Goal: Information Seeking & Learning: Learn about a topic

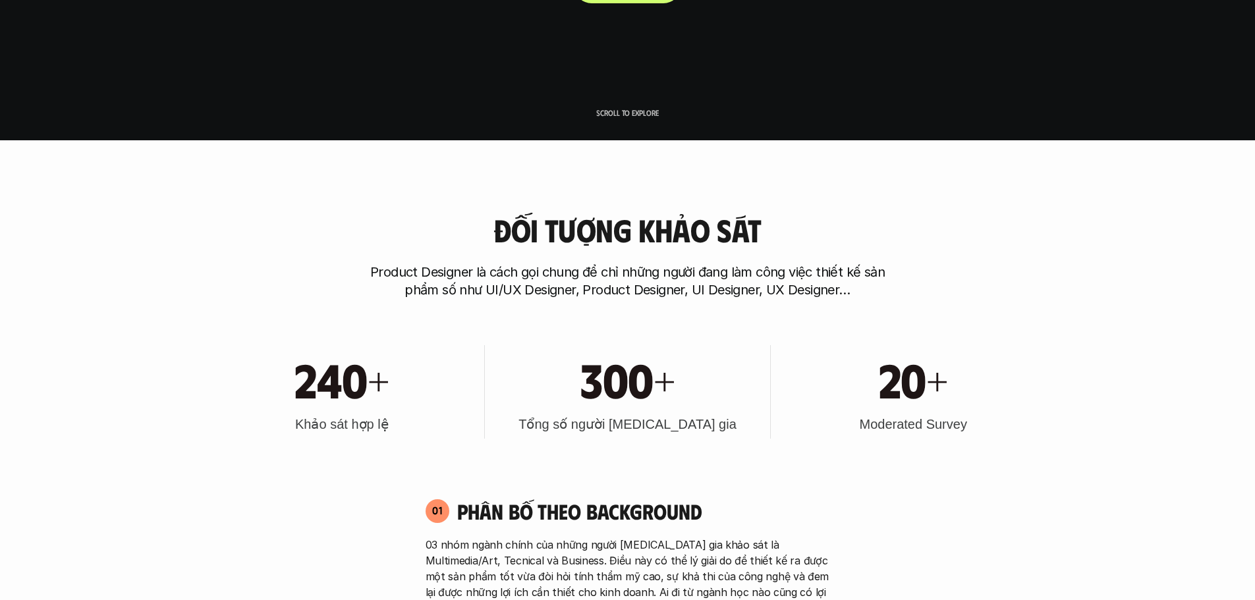
scroll to position [461, 0]
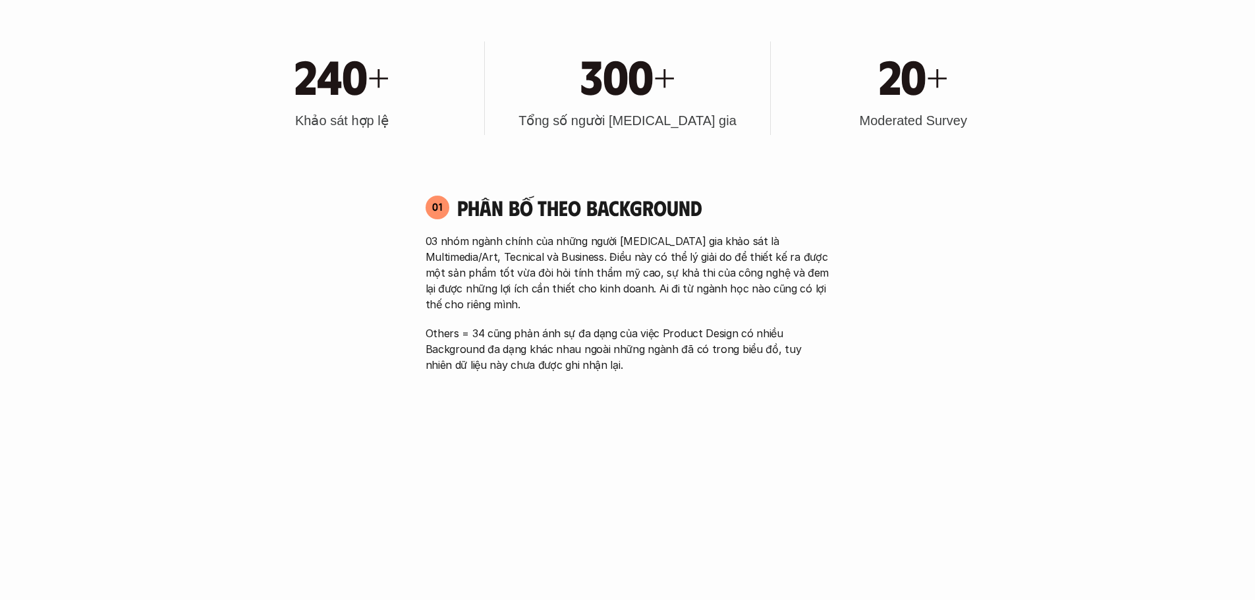
click at [633, 106] on div "300+ Tổng số người [MEDICAL_DATA] gia" at bounding box center [627, 88] width 272 height 94
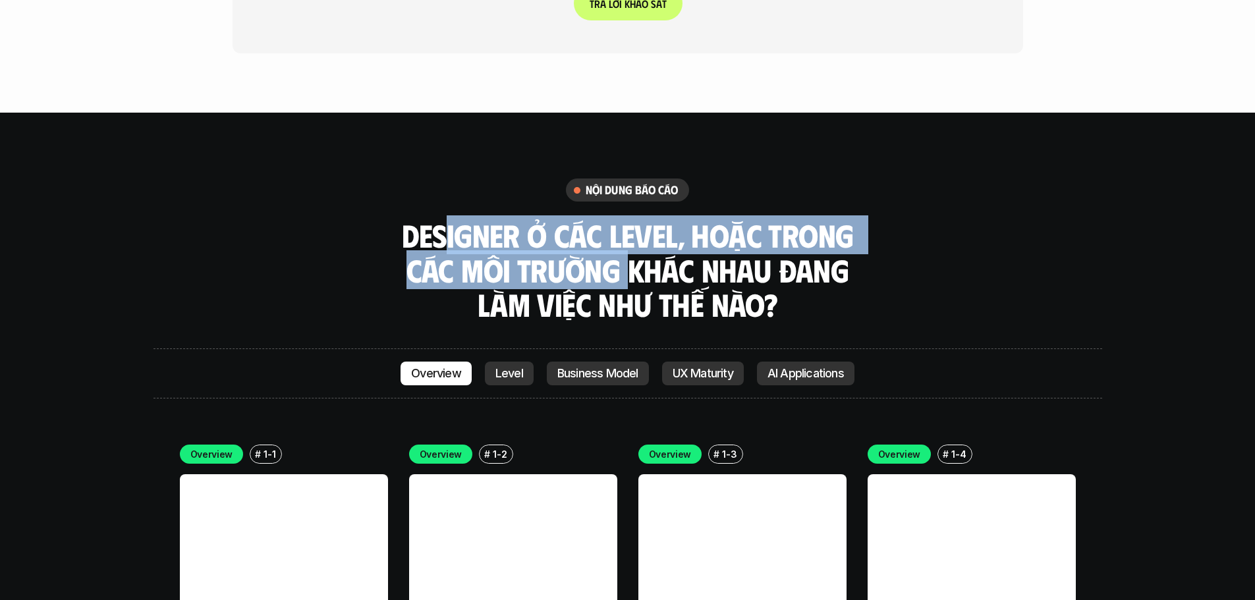
scroll to position [3543, 0]
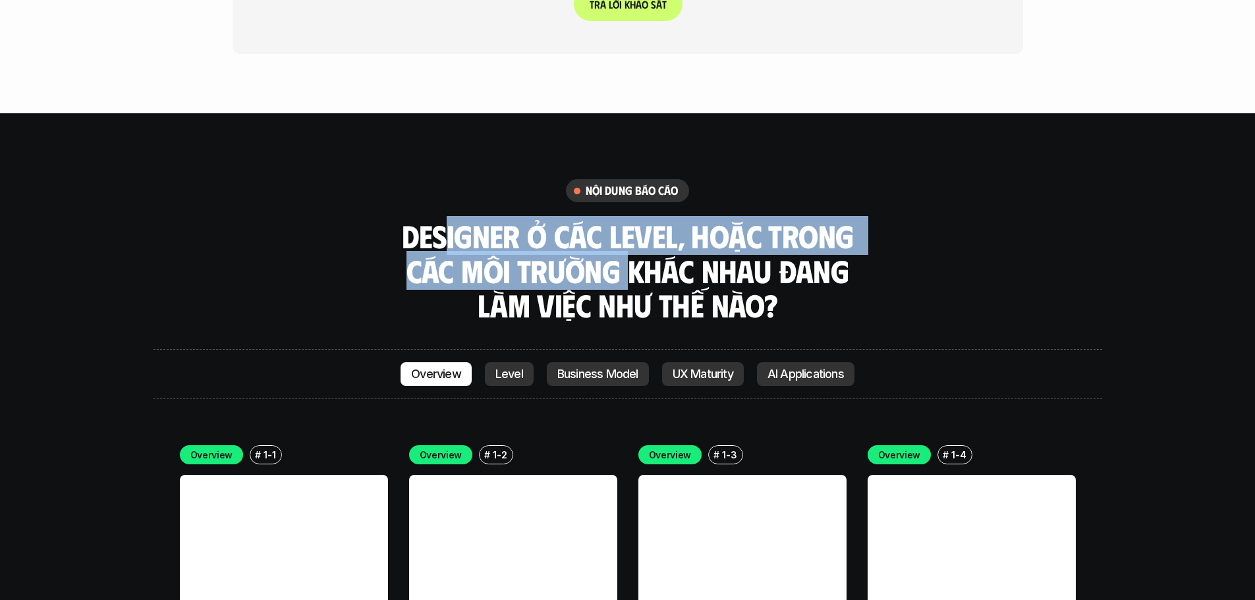
drag, startPoint x: 446, startPoint y: 167, endPoint x: 634, endPoint y: 194, distance: 190.4
click at [634, 219] on h3 "Designer ở các level, hoặc trong các môi trường khác nhau đang làm việc như thế…" at bounding box center [627, 271] width 461 height 104
click at [616, 219] on h3 "Designer ở các level, hoặc trong các môi trường khác nhau đang làm việc như thế…" at bounding box center [627, 271] width 461 height 104
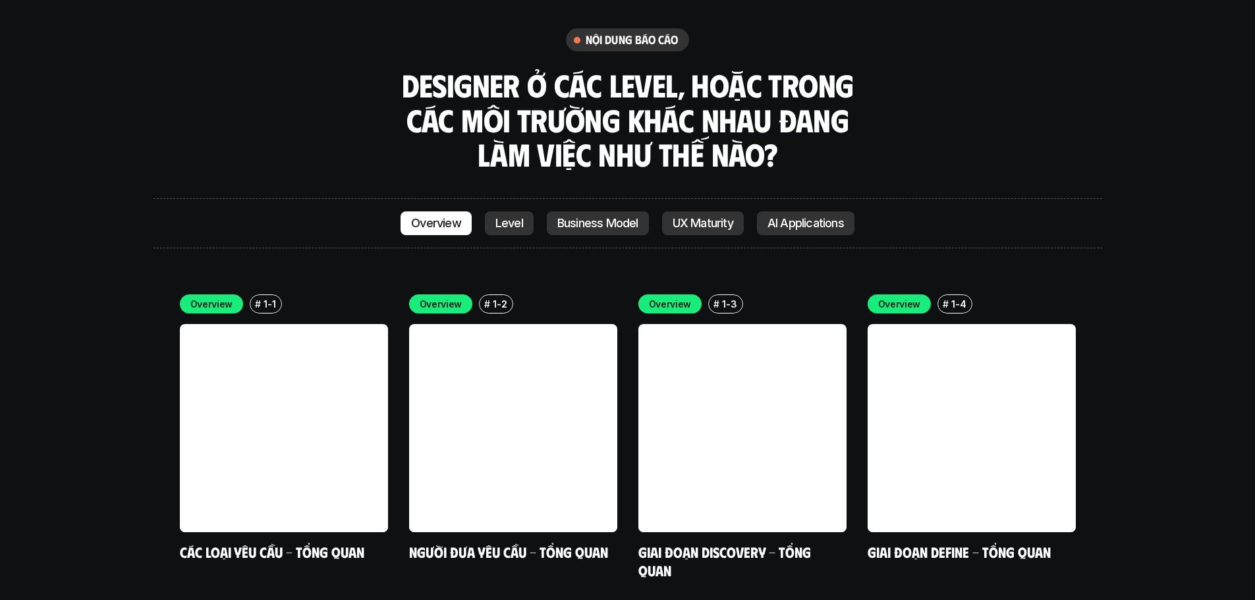
scroll to position [3695, 0]
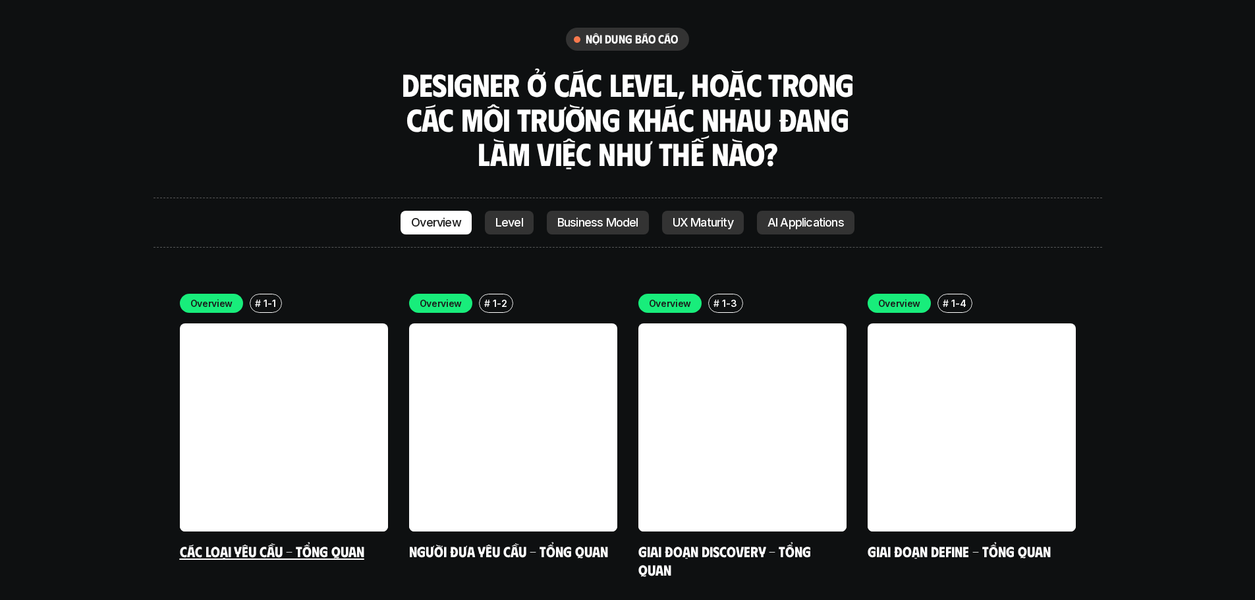
click at [278, 323] on link at bounding box center [284, 427] width 208 height 208
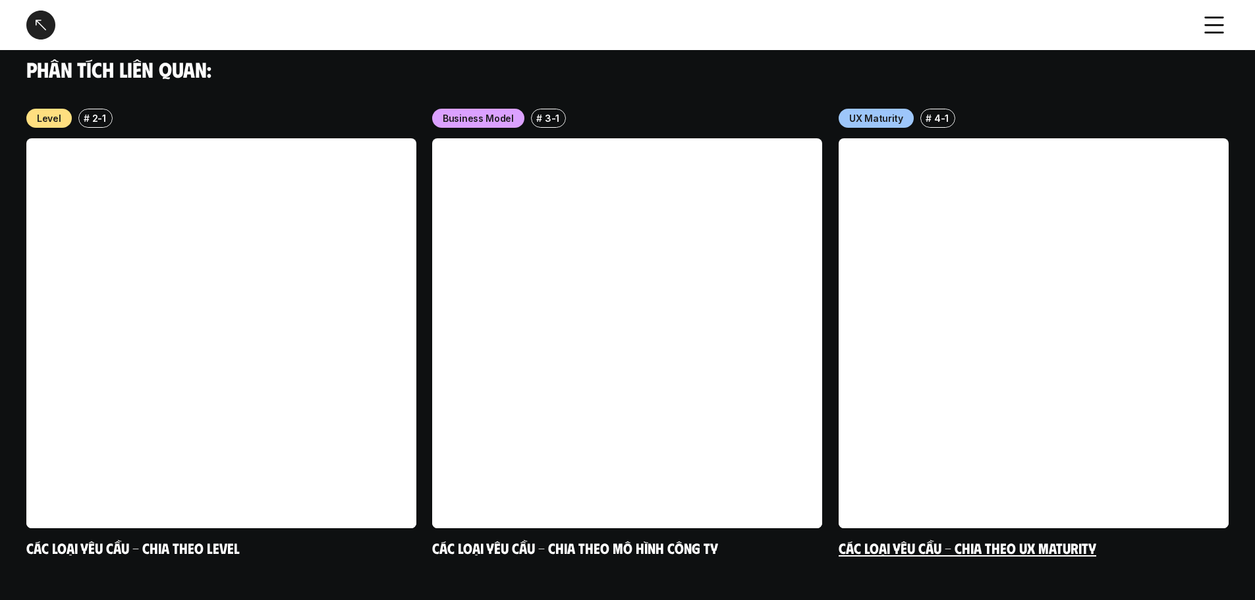
scroll to position [1321, 0]
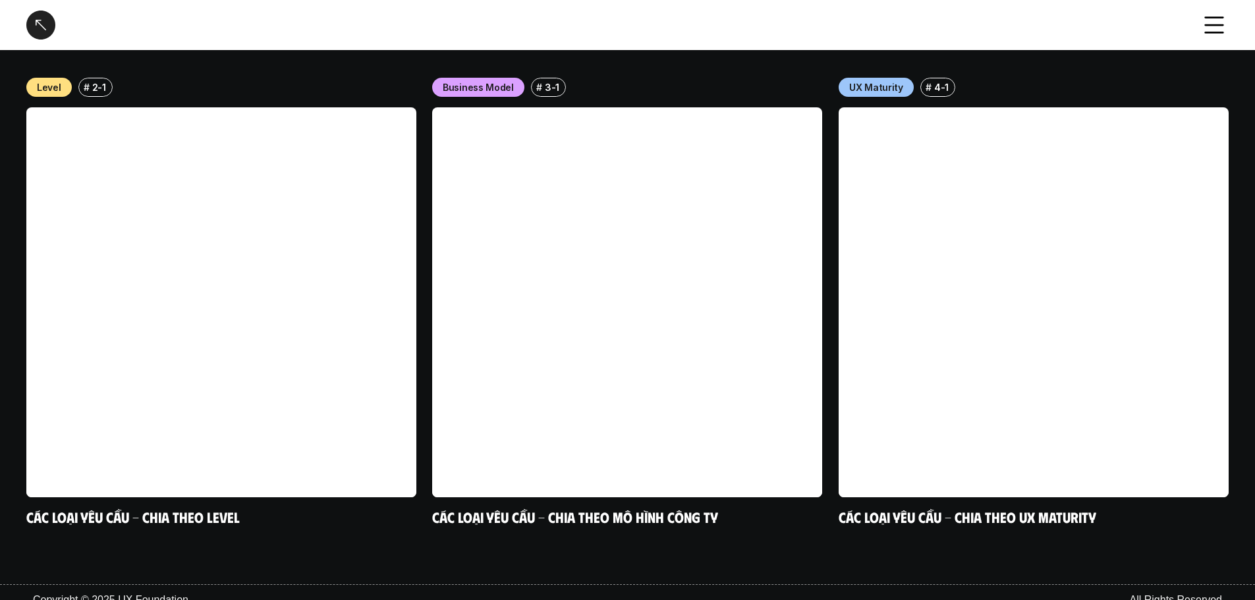
click at [41, 24] on div at bounding box center [40, 25] width 29 height 29
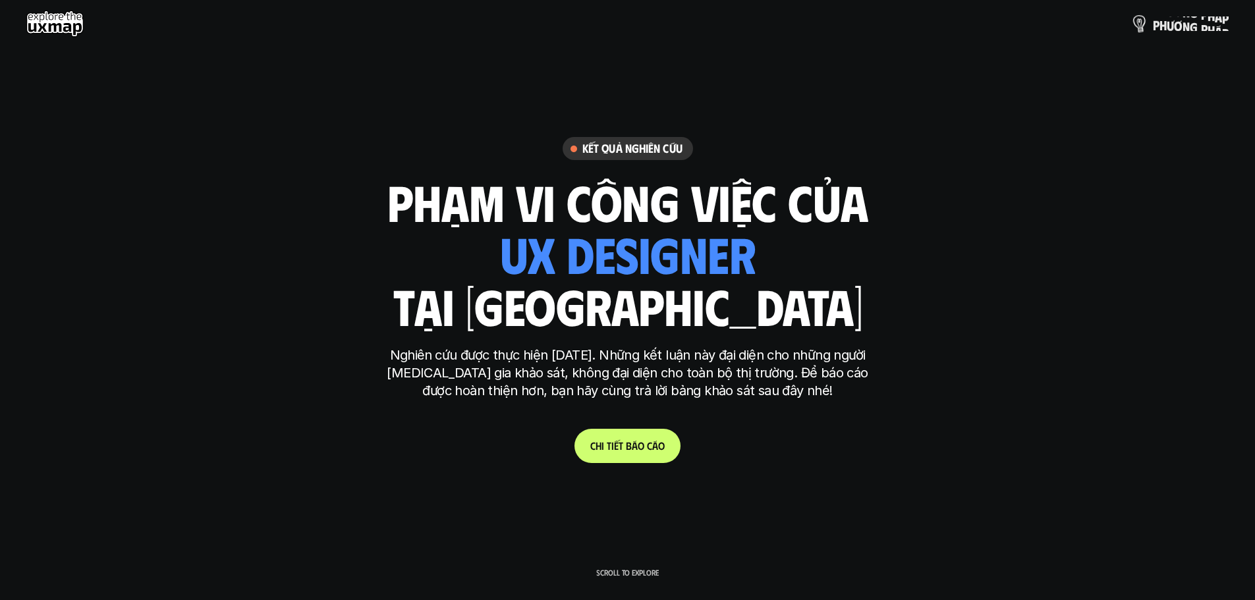
click at [1173, 24] on p "p h ư ơ n g p h á p" at bounding box center [1190, 23] width 76 height 14
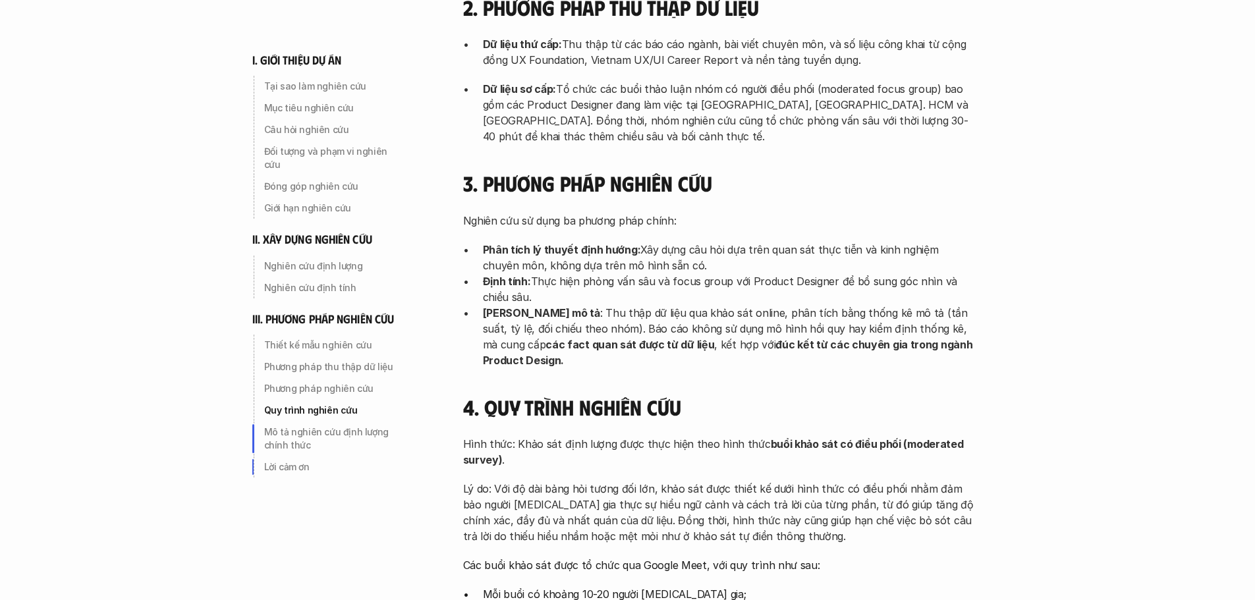
scroll to position [4248, 0]
